Goal: Task Accomplishment & Management: Complete application form

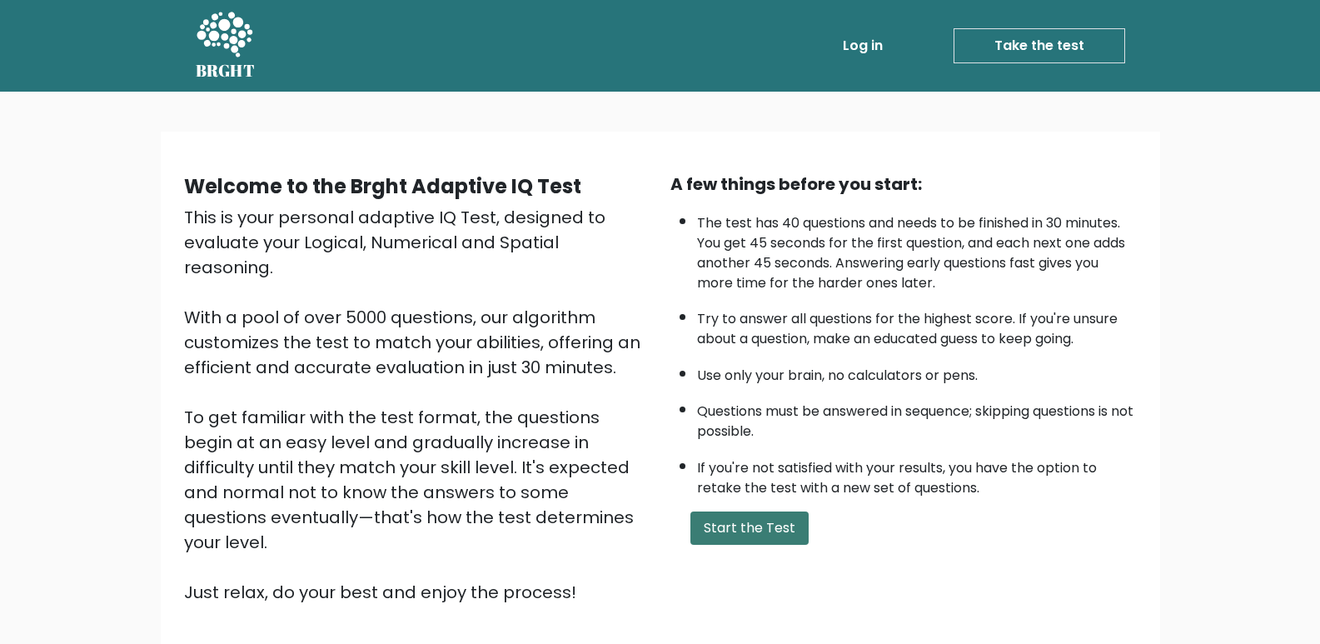
click at [763, 539] on button "Start the Test" at bounding box center [749, 527] width 118 height 33
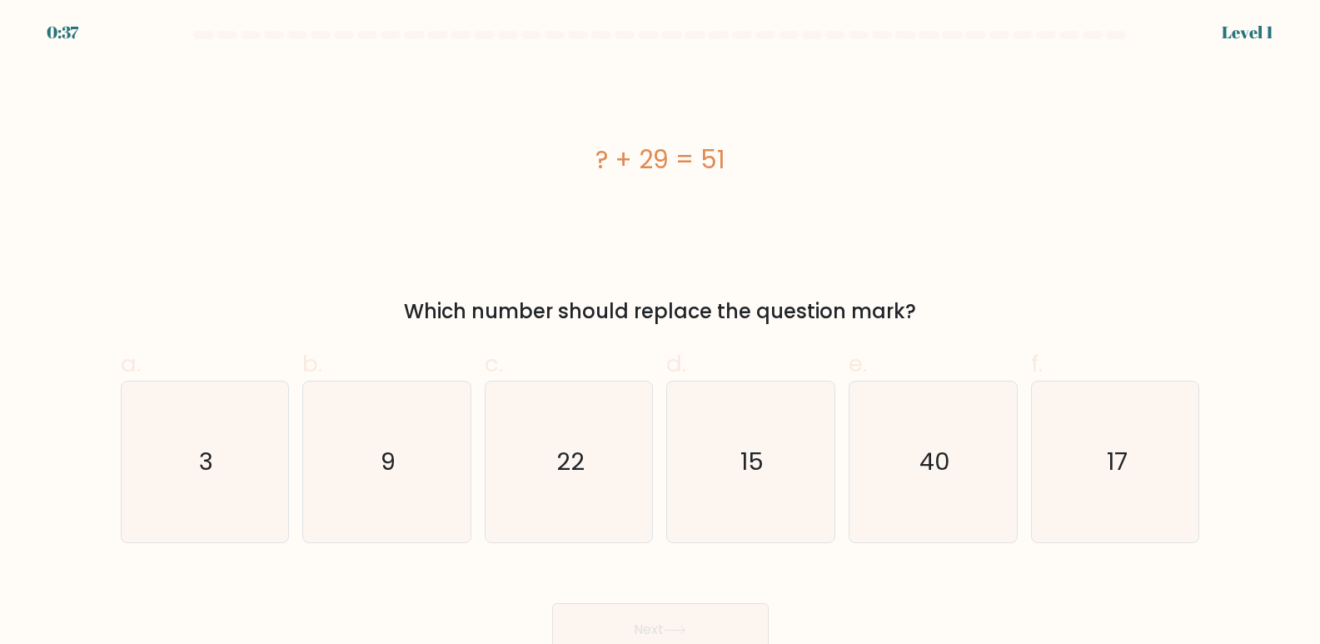
drag, startPoint x: 730, startPoint y: 147, endPoint x: 529, endPoint y: 154, distance: 200.8
click at [529, 154] on div "? + 29 = 51" at bounding box center [660, 159] width 1079 height 37
click at [834, 127] on div "? + 29 = 51" at bounding box center [660, 159] width 1079 height 193
click at [1152, 481] on icon "17" at bounding box center [1115, 461] width 161 height 161
click at [661, 333] on input "f. 17" at bounding box center [660, 327] width 1 height 11
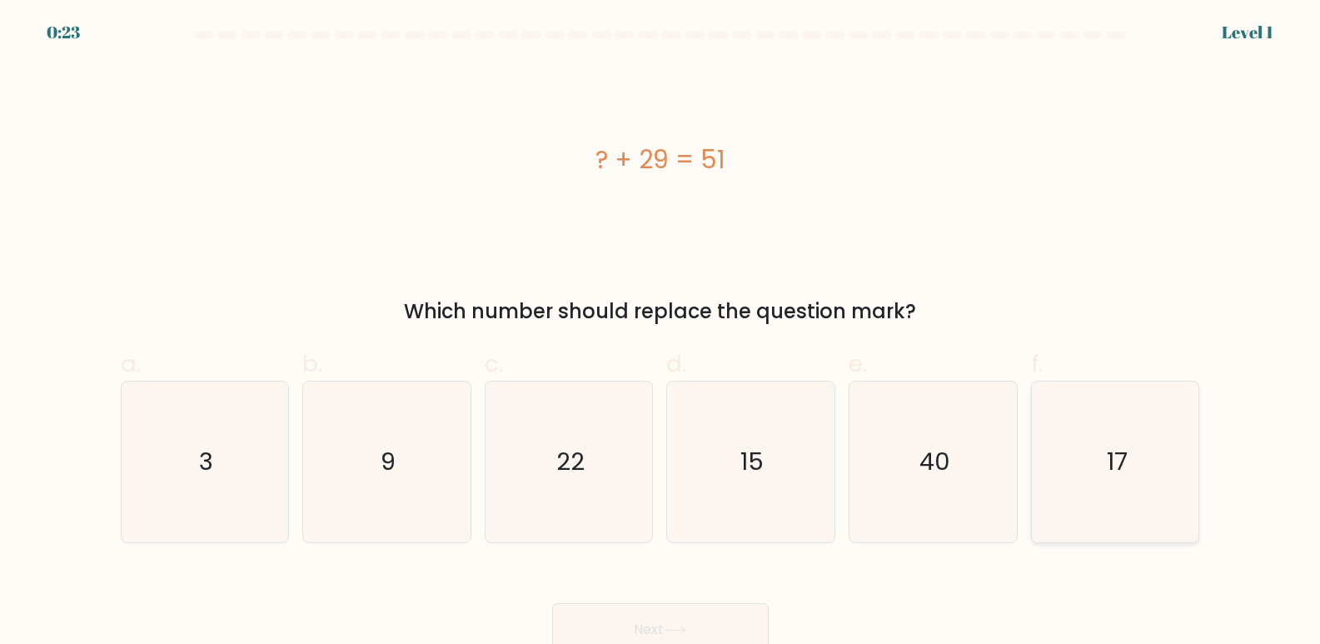
radio input "true"
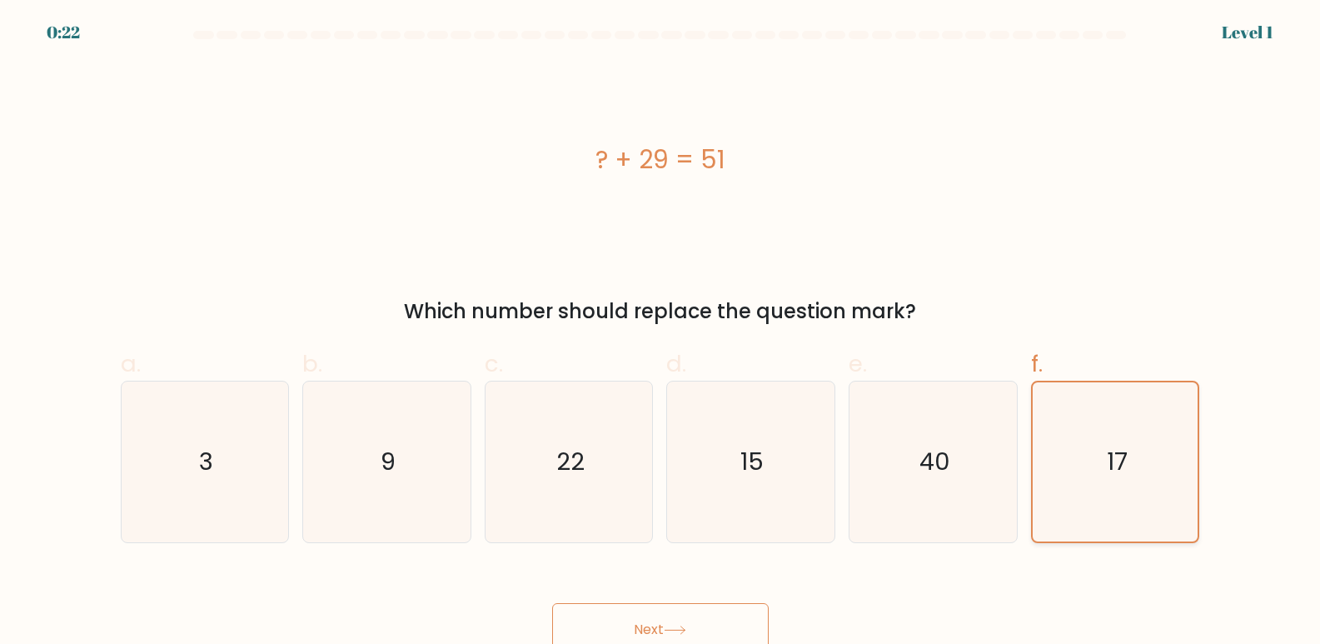
click at [1096, 472] on icon "17" at bounding box center [1115, 461] width 159 height 159
click at [661, 333] on input "f. 17" at bounding box center [660, 327] width 1 height 11
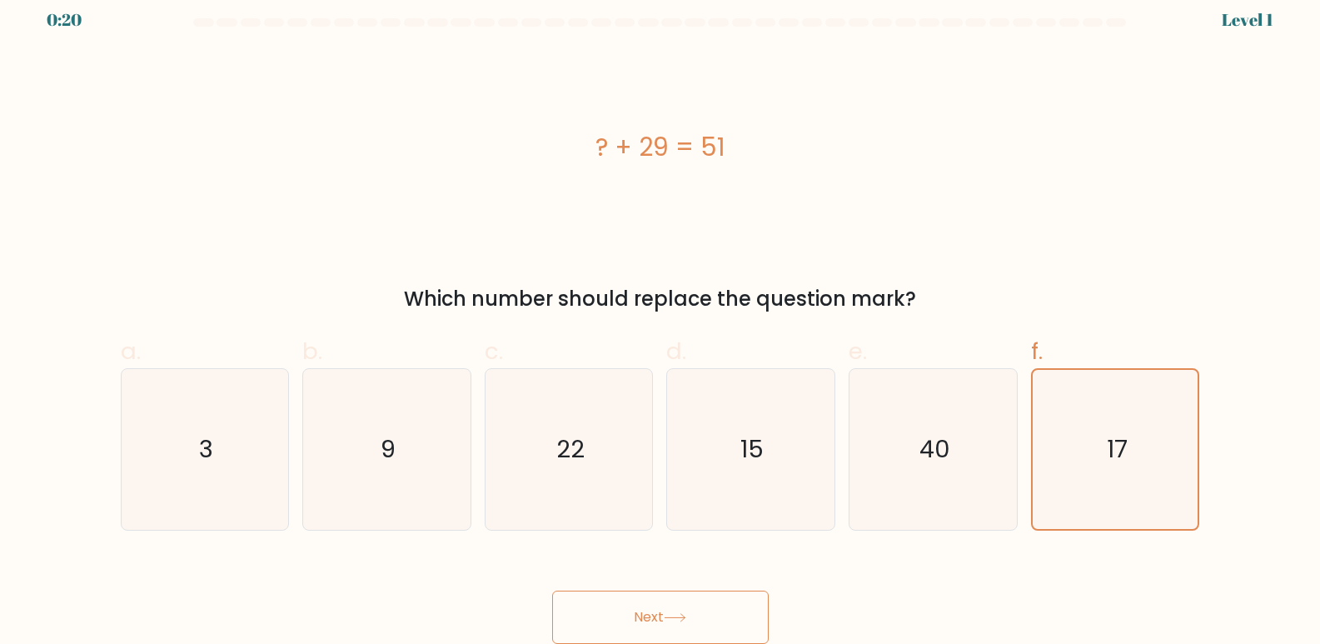
drag, startPoint x: 664, startPoint y: 598, endPoint x: 665, endPoint y: 608, distance: 10.0
click at [665, 605] on button "Next" at bounding box center [660, 616] width 217 height 53
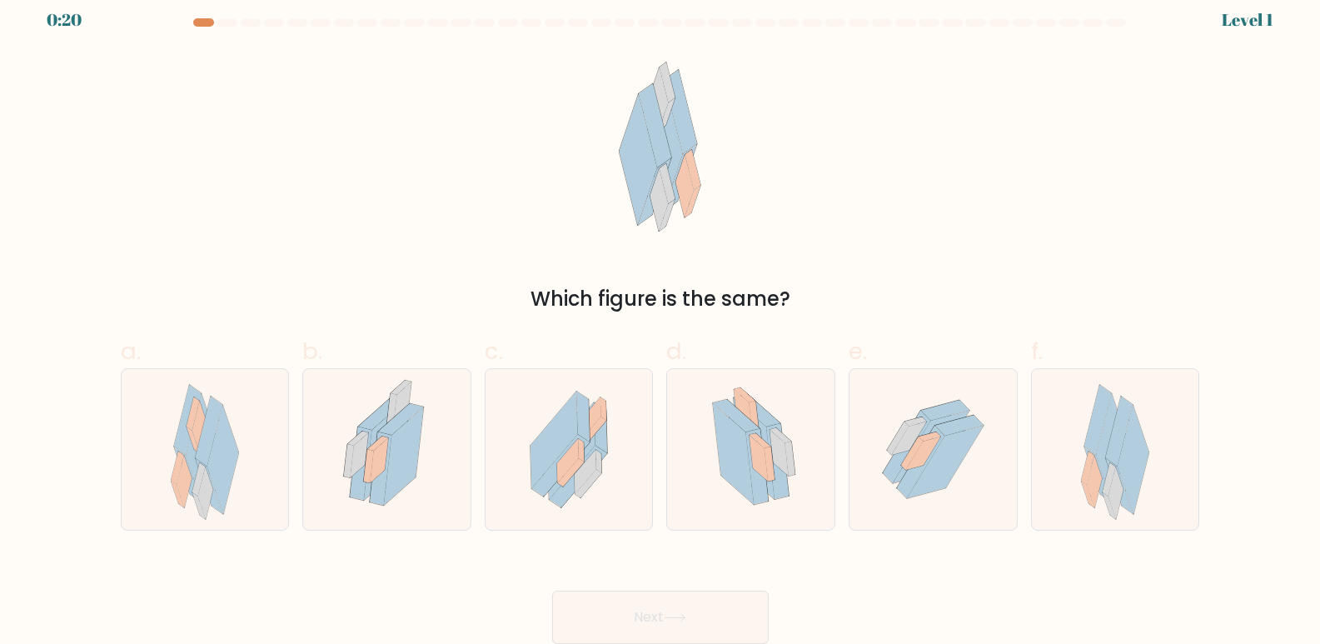
click at [665, 616] on button "Next" at bounding box center [660, 616] width 217 height 53
click at [283, 441] on div at bounding box center [205, 449] width 169 height 162
click at [660, 321] on input "a." at bounding box center [660, 315] width 1 height 11
radio input "true"
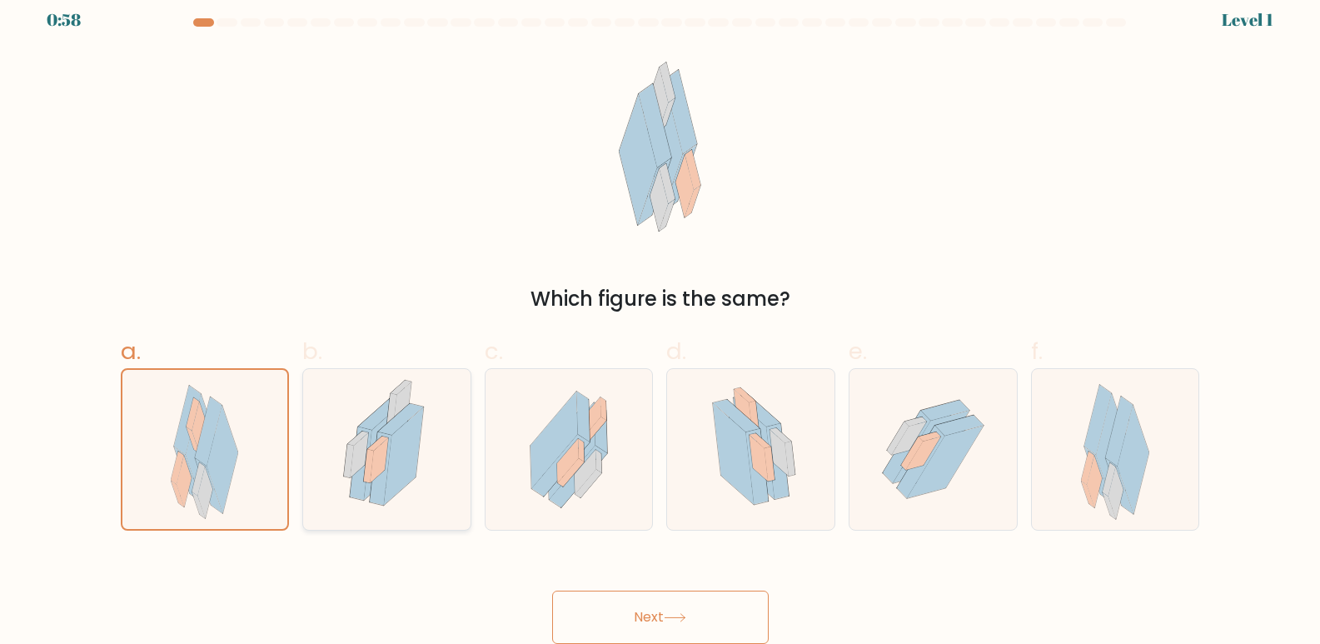
click at [388, 456] on icon at bounding box center [381, 468] width 22 height 73
click at [660, 321] on input "b." at bounding box center [660, 315] width 1 height 11
radio input "true"
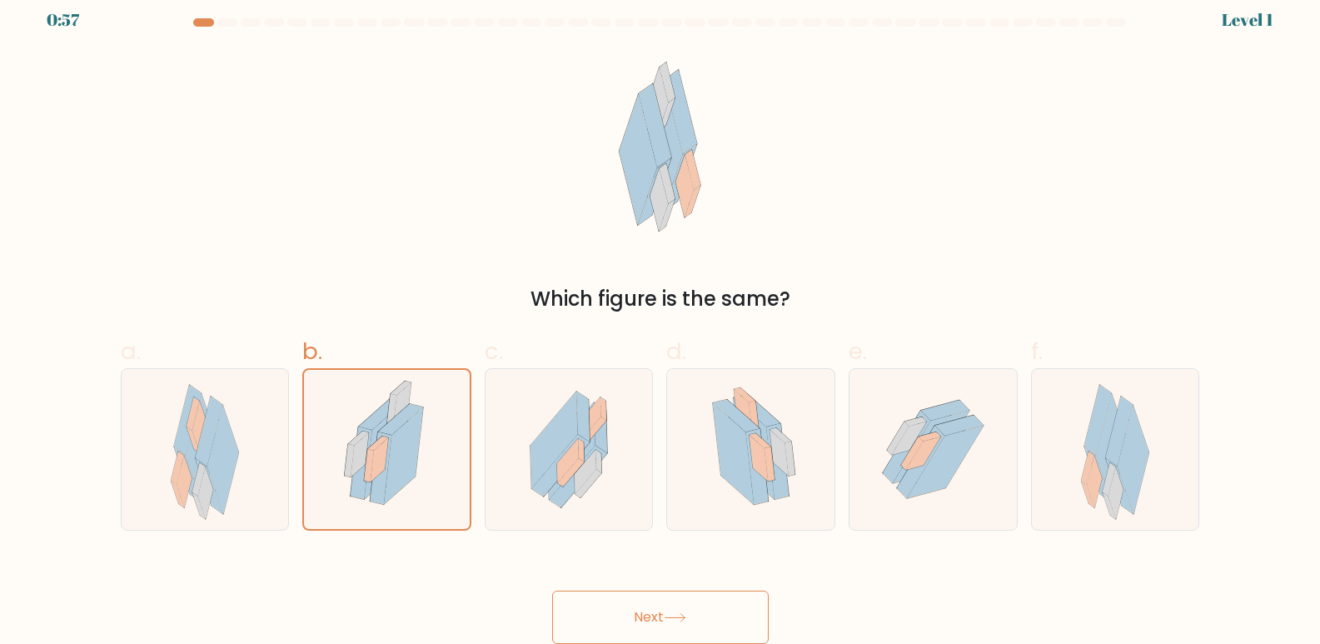
click at [639, 615] on button "Next" at bounding box center [660, 616] width 217 height 53
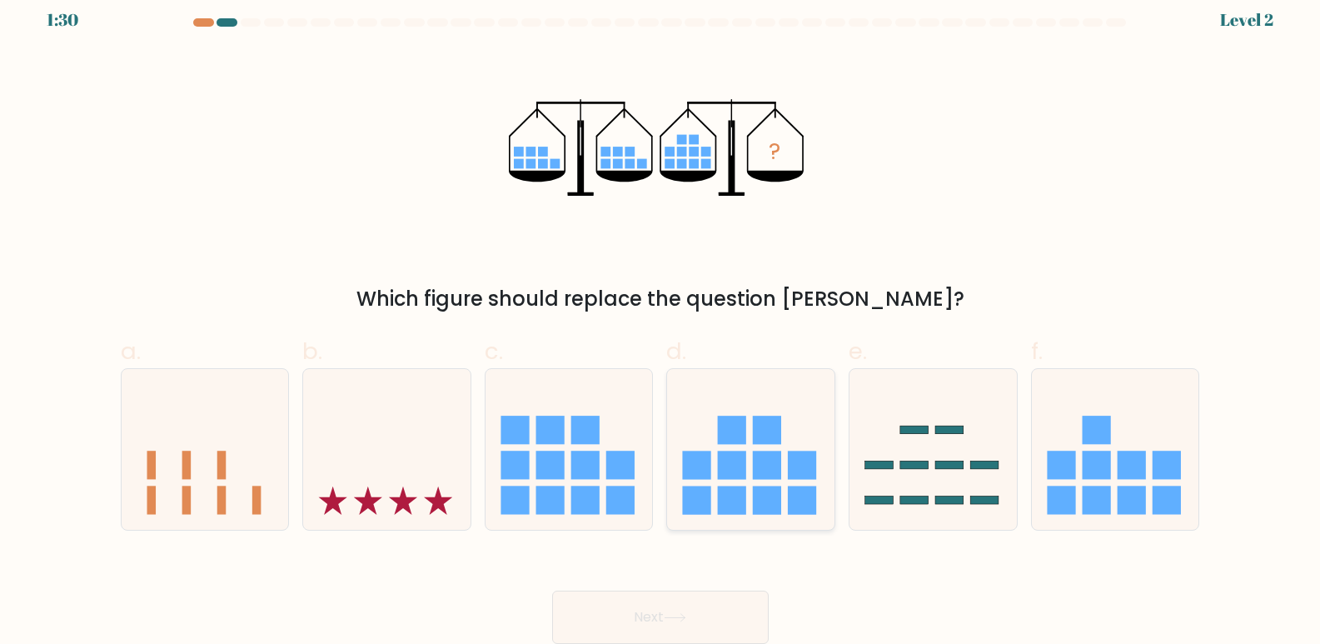
click at [708, 464] on rect at bounding box center [697, 465] width 28 height 28
click at [661, 321] on input "d." at bounding box center [660, 315] width 1 height 11
radio input "true"
click at [701, 598] on button "Next" at bounding box center [660, 616] width 217 height 53
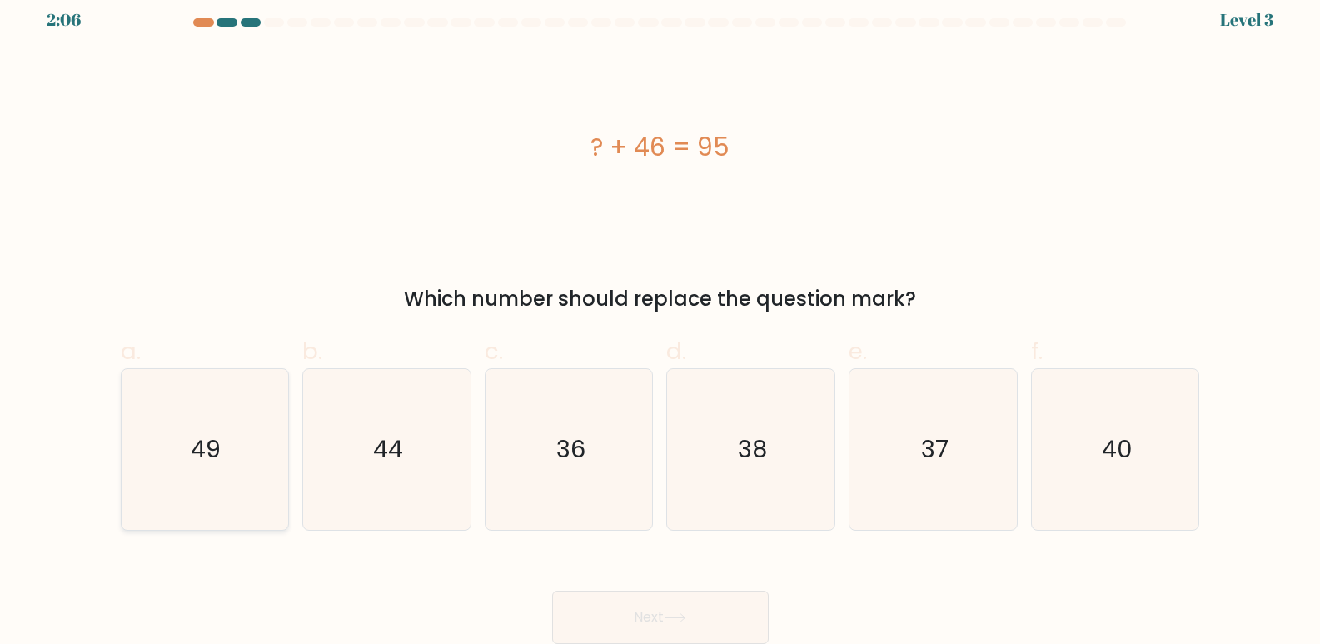
click at [234, 463] on icon "49" at bounding box center [204, 449] width 161 height 161
click at [660, 321] on input "a. 49" at bounding box center [660, 315] width 1 height 11
radio input "true"
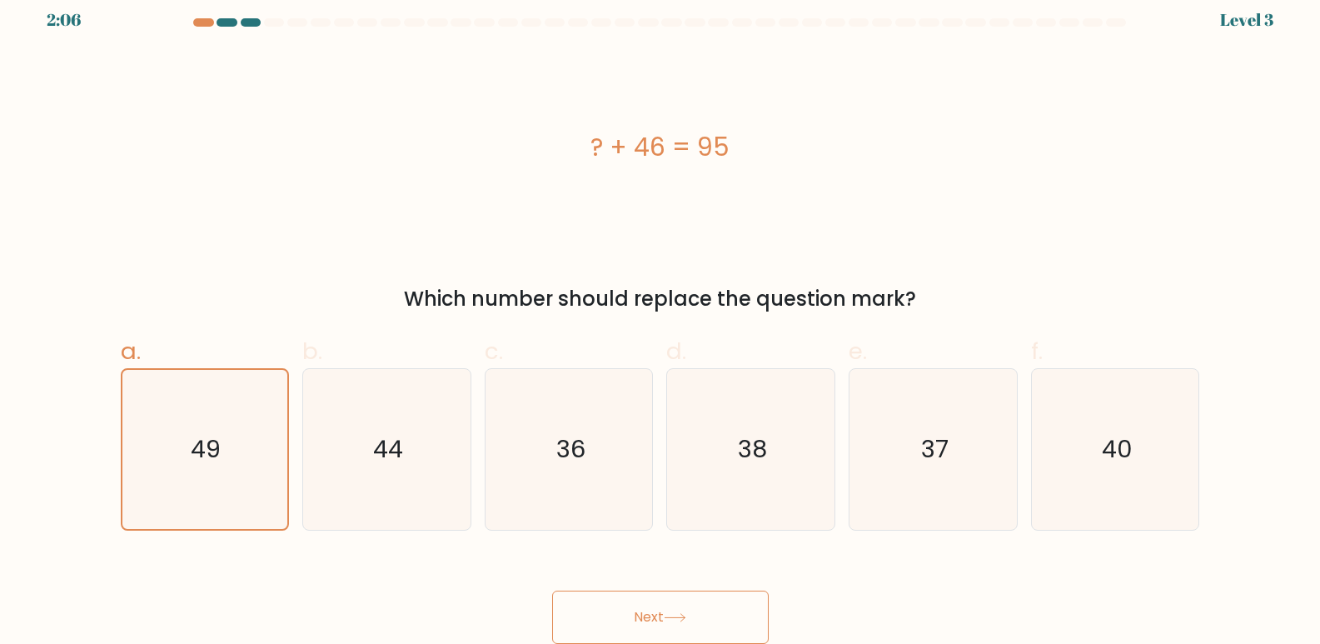
click at [602, 611] on button "Next" at bounding box center [660, 616] width 217 height 53
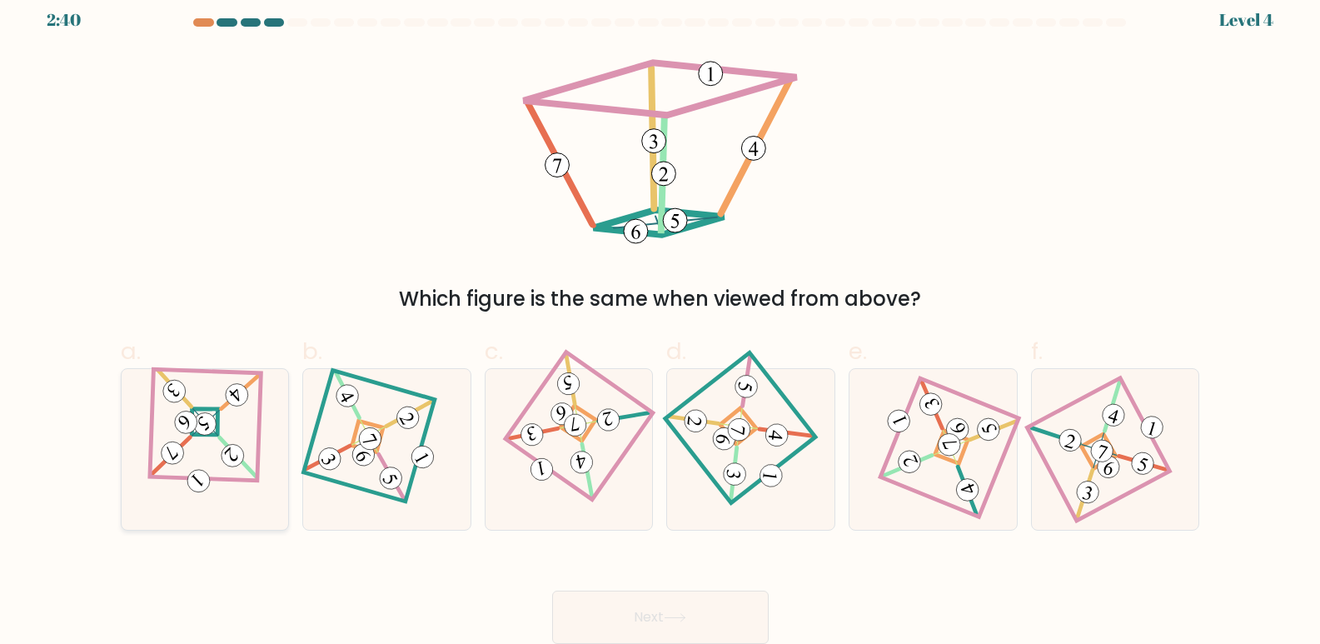
click at [187, 436] on icon at bounding box center [205, 450] width 112 height 128
click at [660, 321] on input "a." at bounding box center [660, 315] width 1 height 11
radio input "true"
click at [706, 627] on button "Next" at bounding box center [660, 616] width 217 height 53
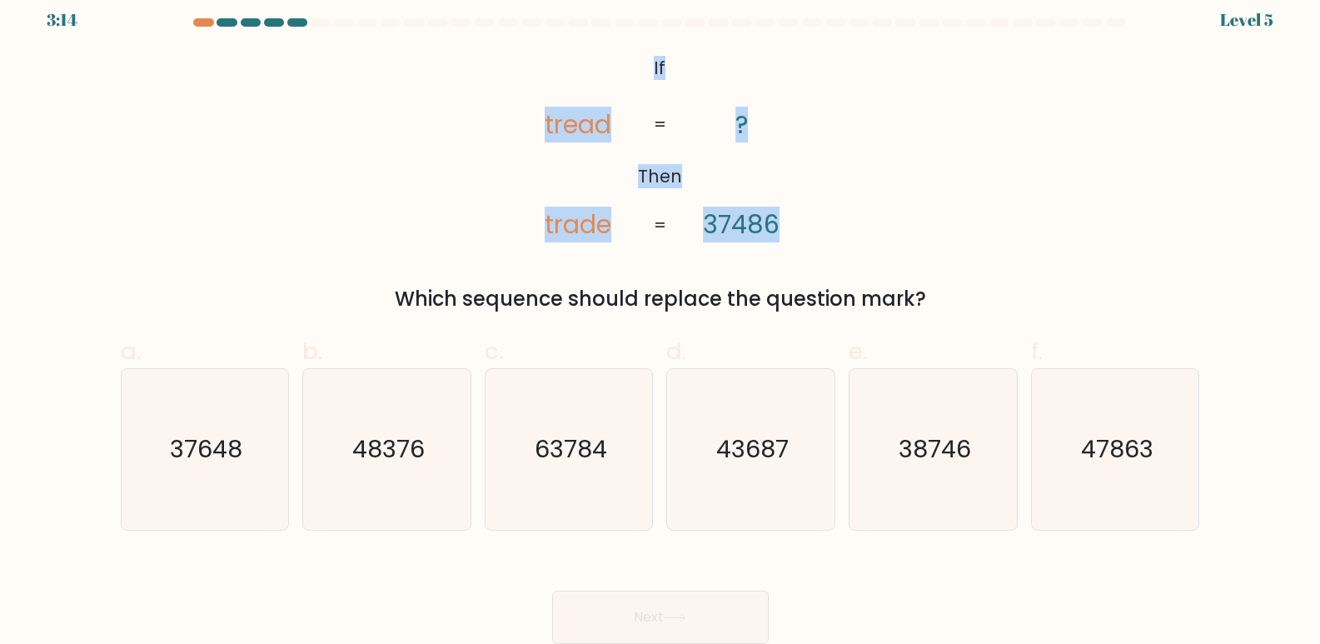
drag, startPoint x: 629, startPoint y: 58, endPoint x: 790, endPoint y: 223, distance: 230.9
click at [790, 223] on icon "@import url('[URL][DOMAIN_NAME]); If Then tread trade ? 37486 = =" at bounding box center [659, 147] width 313 height 193
click at [751, 181] on icon "@import url('[URL][DOMAIN_NAME]); If Then tread trade ? 37486 = =" at bounding box center [659, 147] width 313 height 193
